Goal: Information Seeking & Learning: Learn about a topic

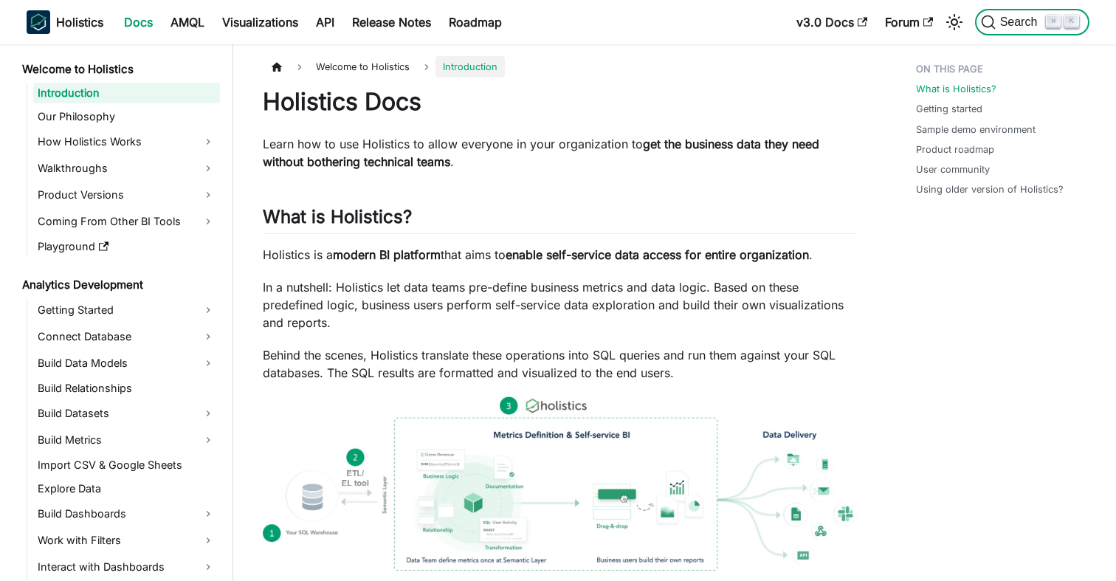
click at [997, 17] on span "Search" at bounding box center [1021, 22] width 51 height 13
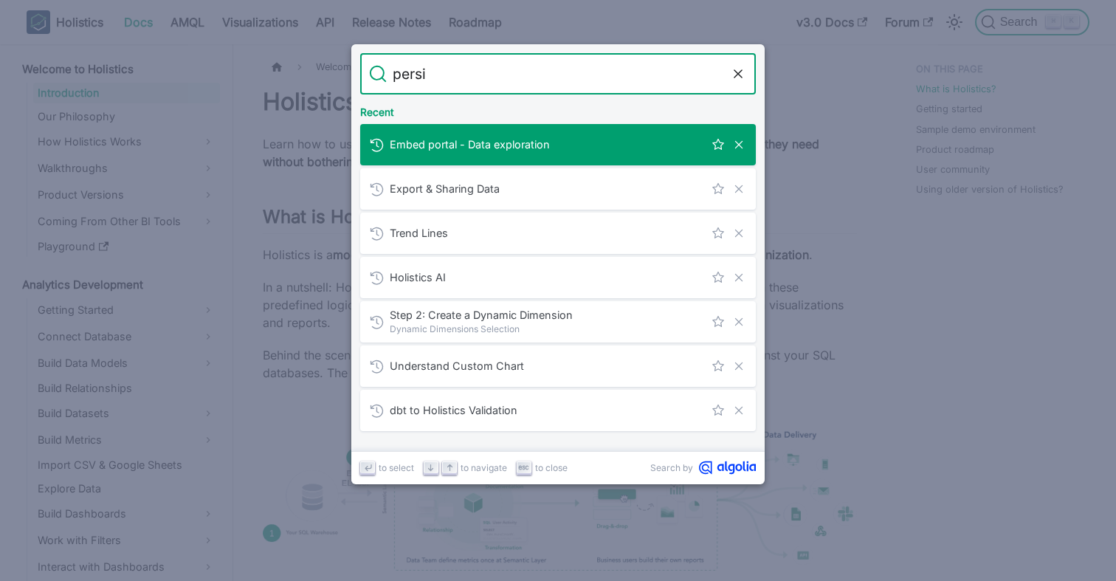
type input "persis"
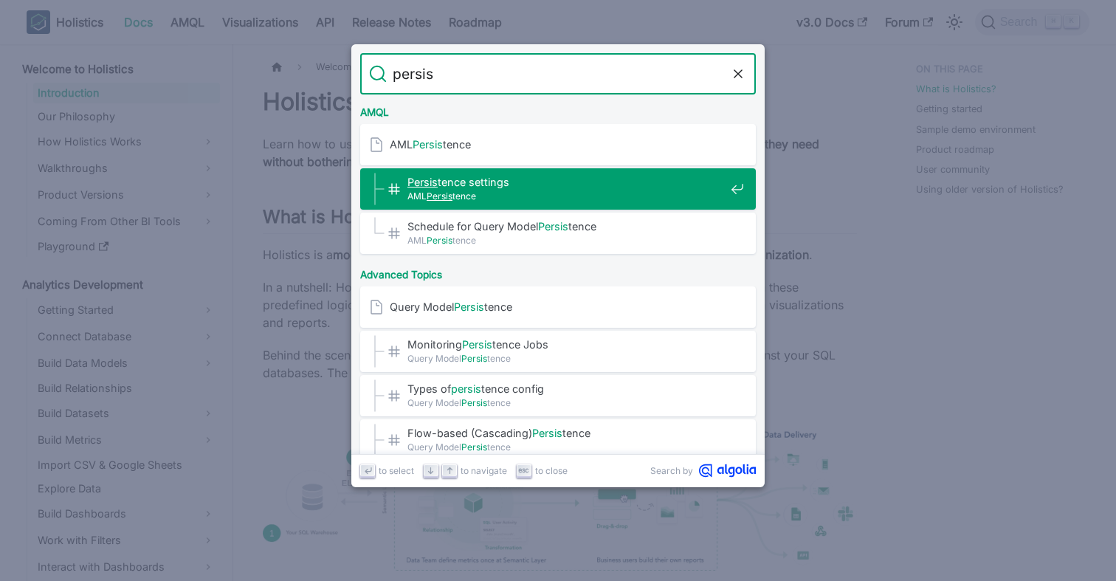
click at [465, 176] on span "[PERSON_NAME] settings​" at bounding box center [565, 182] width 317 height 14
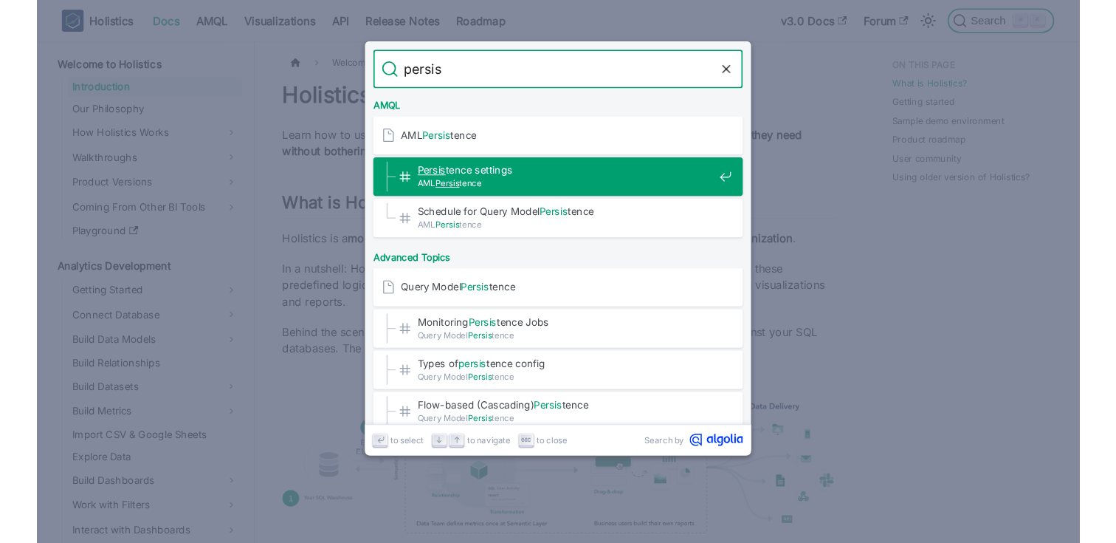
scroll to position [207, 0]
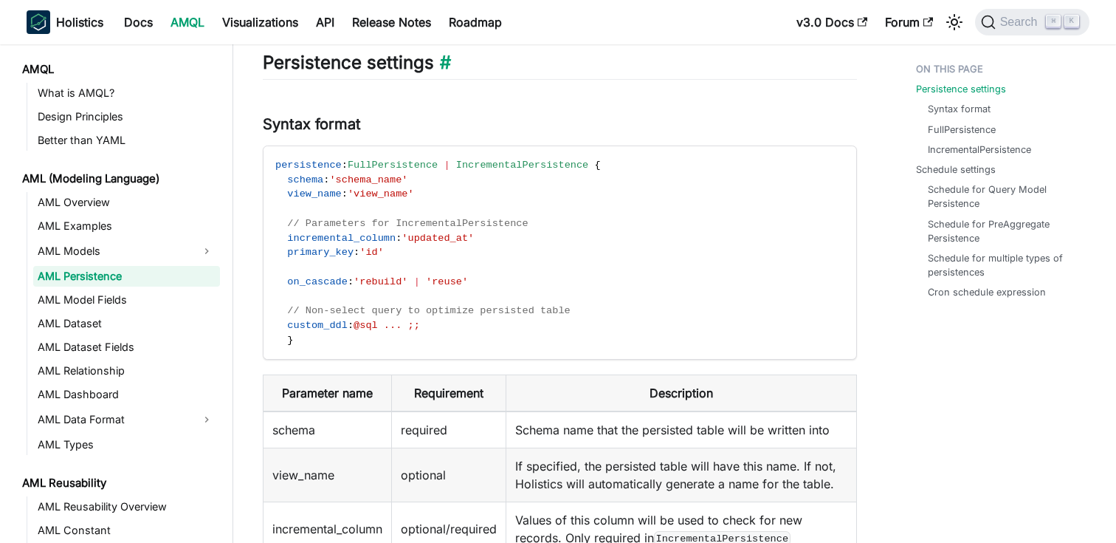
click at [712, 66] on h2 "Persistence settings ​" at bounding box center [560, 66] width 594 height 28
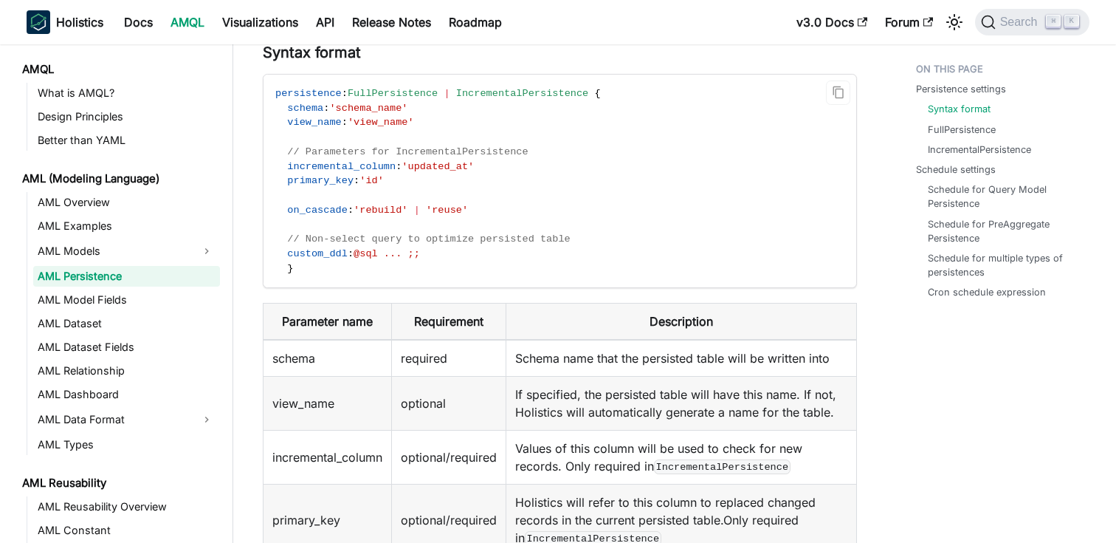
scroll to position [284, 0]
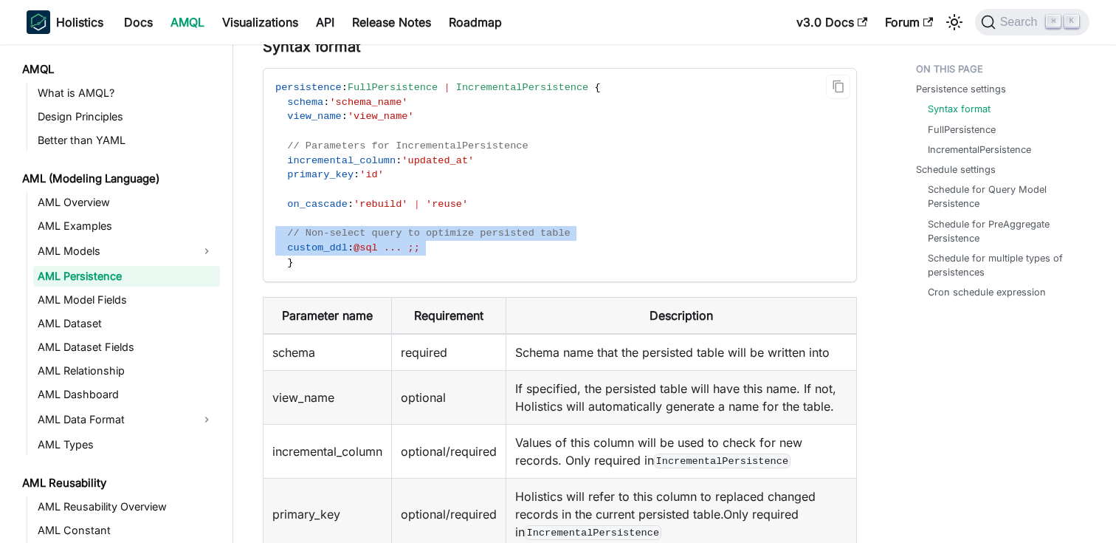
drag, startPoint x: 437, startPoint y: 244, endPoint x: 278, endPoint y: 235, distance: 159.7
click at [278, 235] on code "persistence : FullPersistence | IncrementalPersistence { schema : 'schema_name'…" at bounding box center [559, 175] width 590 height 213
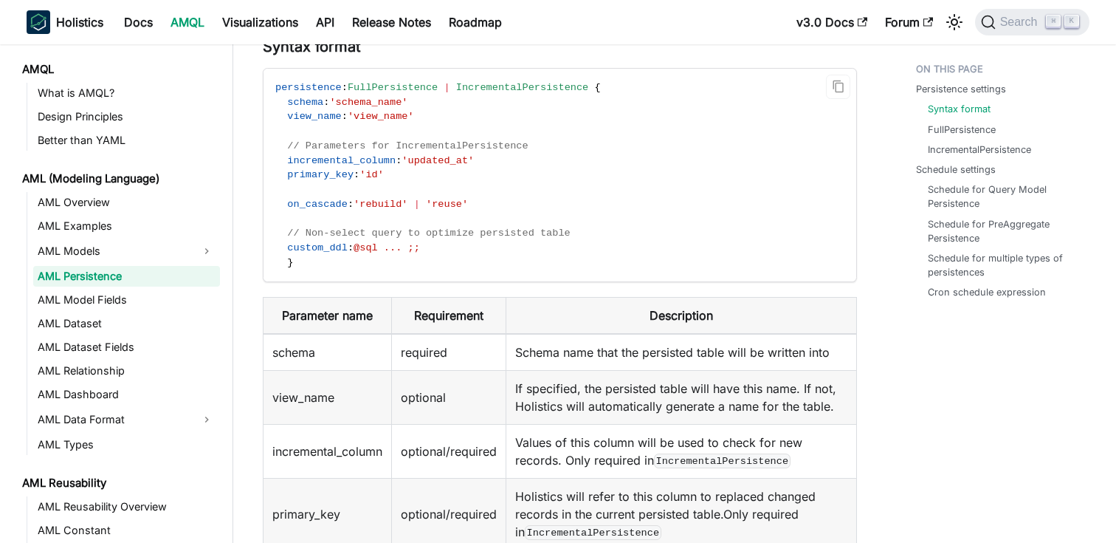
click at [466, 256] on code "persistence : FullPersistence | IncrementalPersistence { schema : 'schema_name'…" at bounding box center [559, 175] width 590 height 213
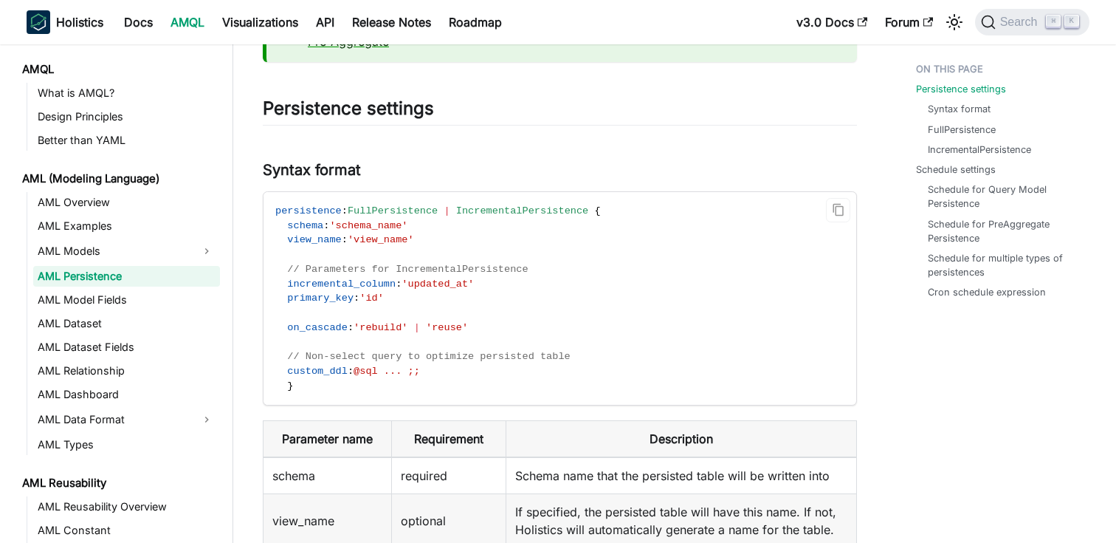
scroll to position [182, 0]
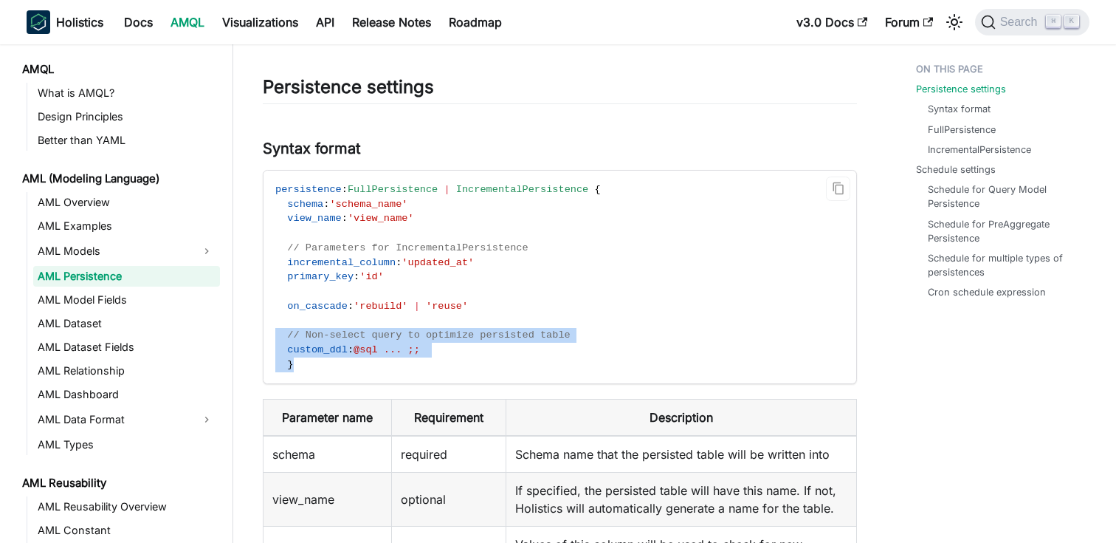
drag, startPoint x: 309, startPoint y: 363, endPoint x: 269, endPoint y: 332, distance: 50.5
click at [269, 332] on code "persistence : FullPersistence | IncrementalPersistence { schema : 'schema_name'…" at bounding box center [559, 277] width 590 height 213
click at [319, 370] on code "persistence : FullPersistence | IncrementalPersistence { schema : 'schema_name'…" at bounding box center [559, 277] width 590 height 213
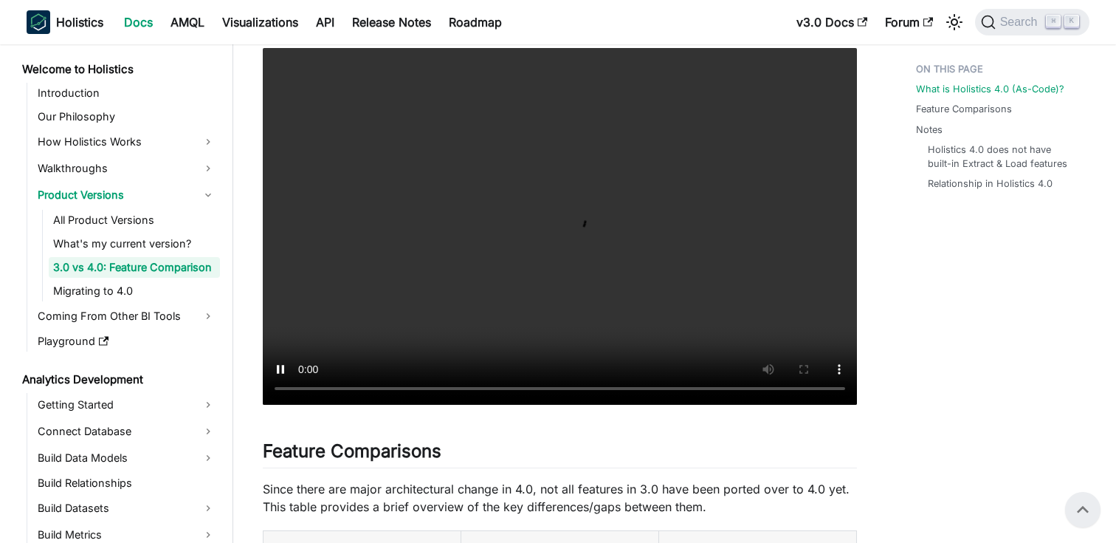
scroll to position [473, 0]
